Goal: Check status: Check status

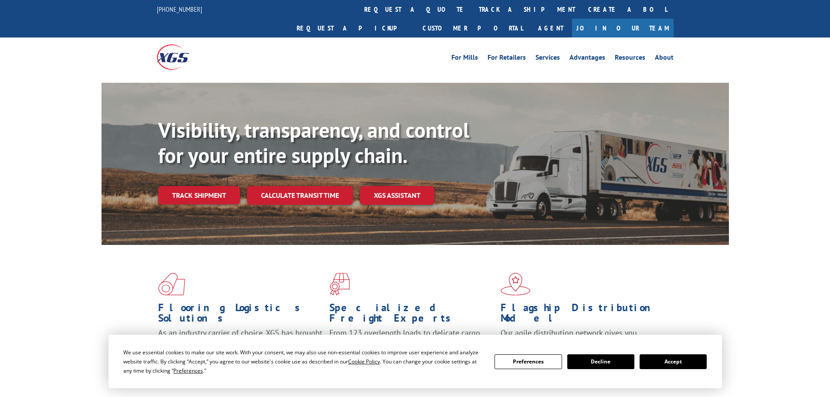
click at [684, 362] on button "Accept" at bounding box center [673, 361] width 67 height 15
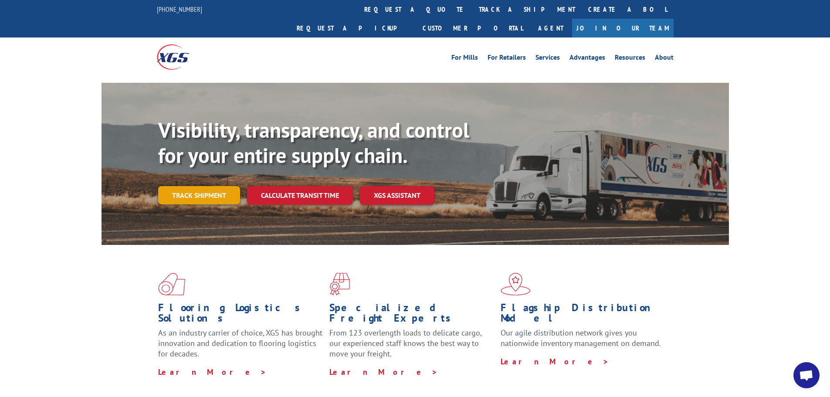
click at [202, 186] on link "Track shipment" at bounding box center [199, 195] width 82 height 18
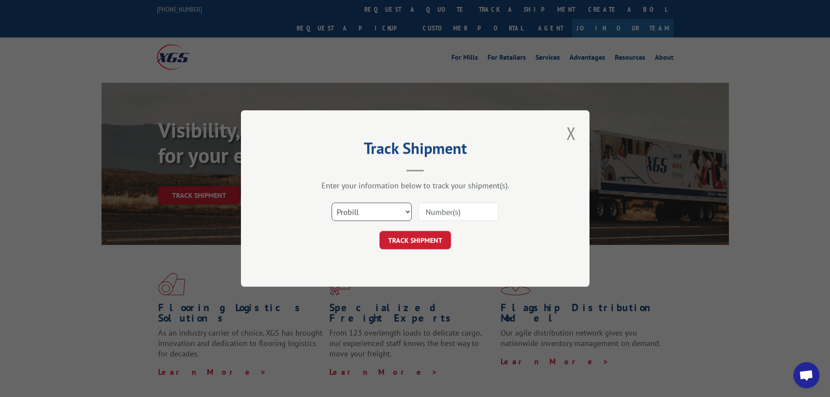
click at [349, 217] on select "Select category... Probill BOL PO" at bounding box center [372, 212] width 80 height 18
select select "bol"
click at [332, 203] on select "Select category... Probill BOL PO" at bounding box center [372, 212] width 80 height 18
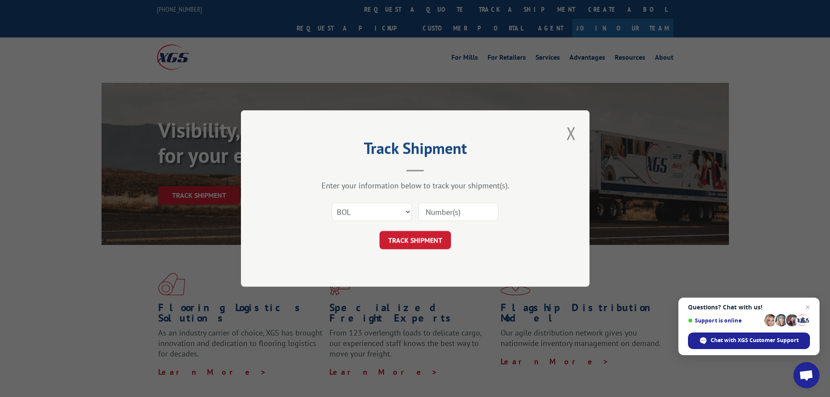
click at [455, 203] on input at bounding box center [458, 212] width 80 height 18
paste input "5950608"
type input "5950608"
click at [429, 243] on button "TRACK SHIPMENT" at bounding box center [414, 240] width 71 height 18
